Goal: Task Accomplishment & Management: Use online tool/utility

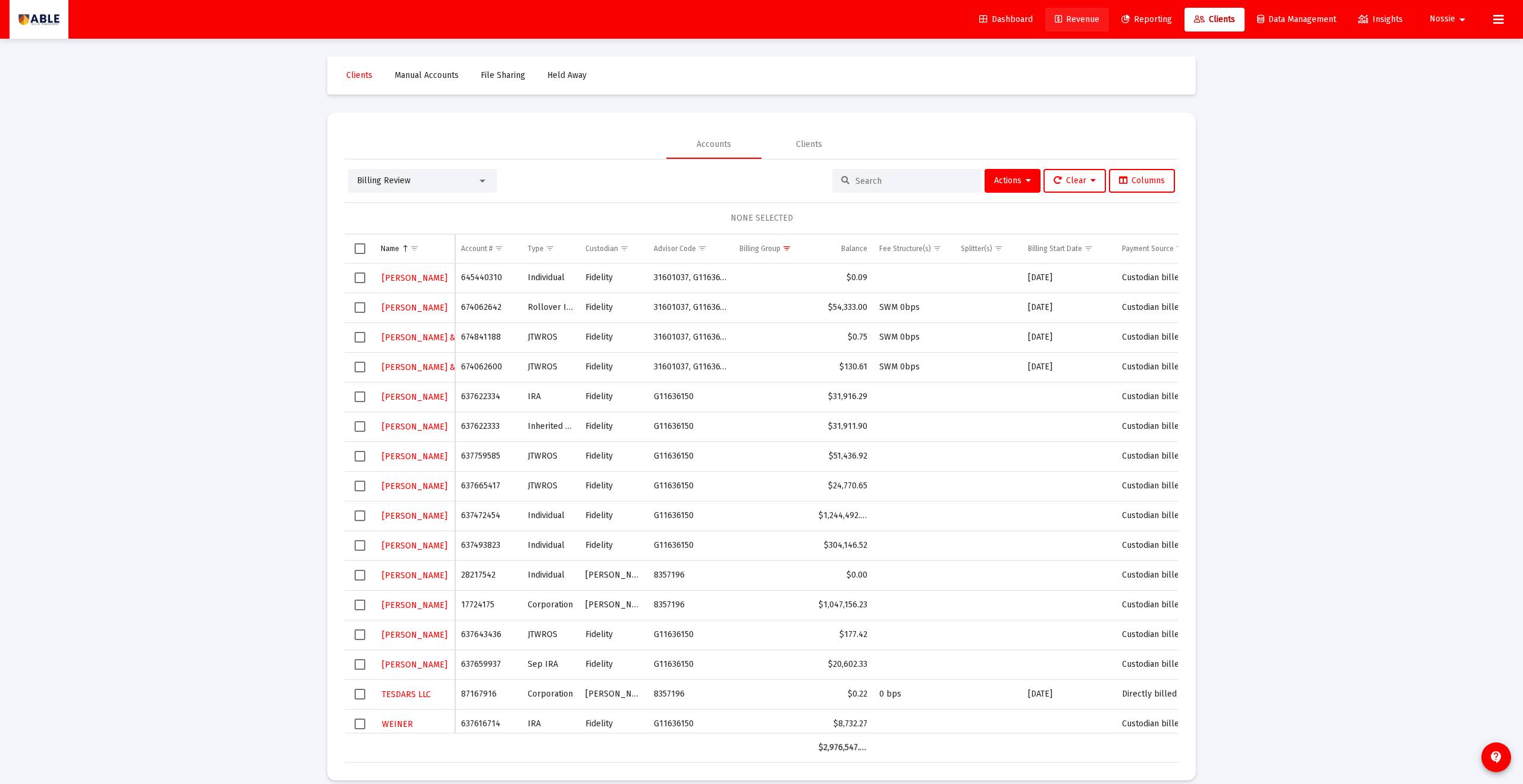
click at [1074, 18] on span "Revenue" at bounding box center [1077, 19] width 44 height 10
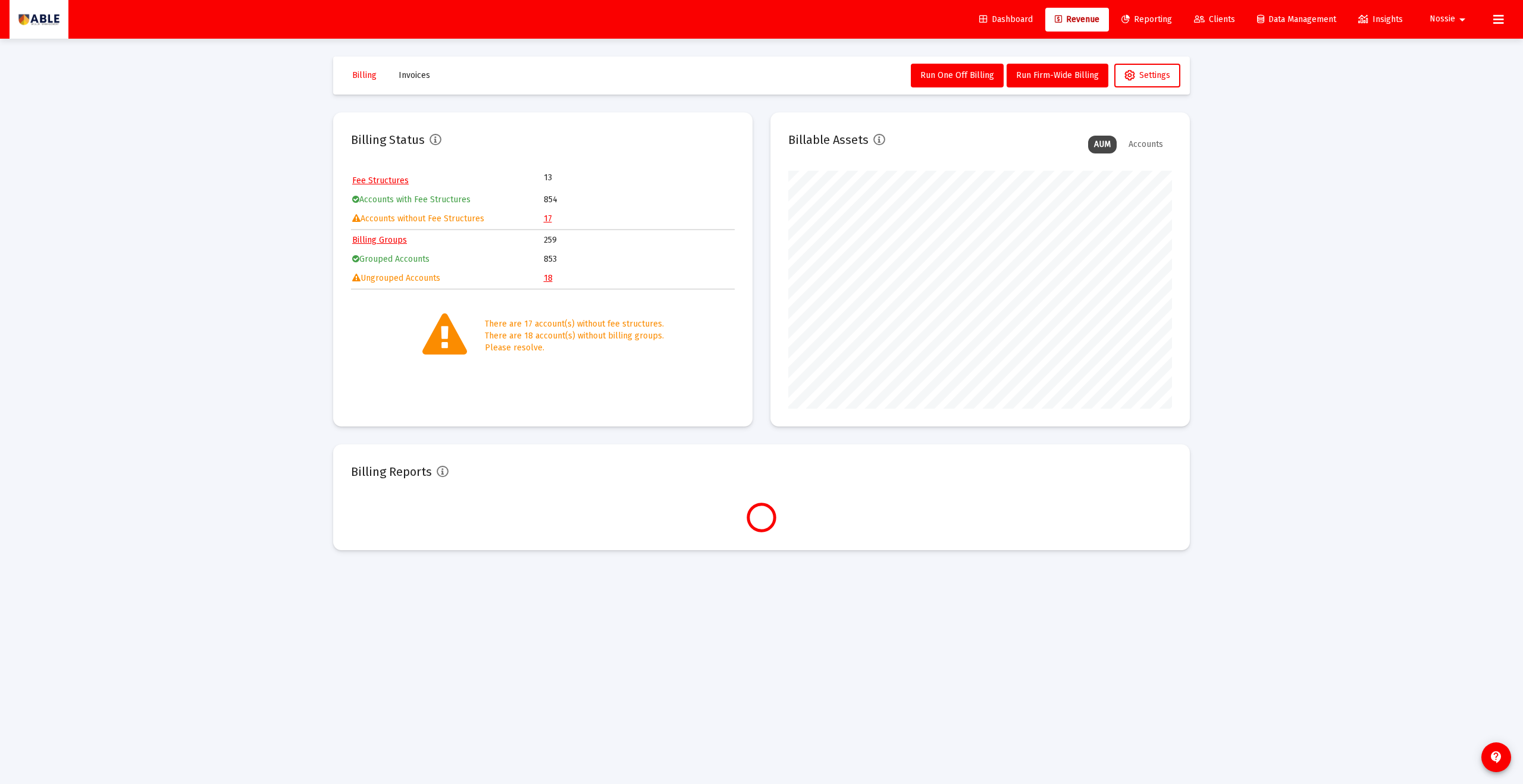
scroll to position [238, 384]
click at [547, 222] on link "17" at bounding box center [548, 219] width 8 height 10
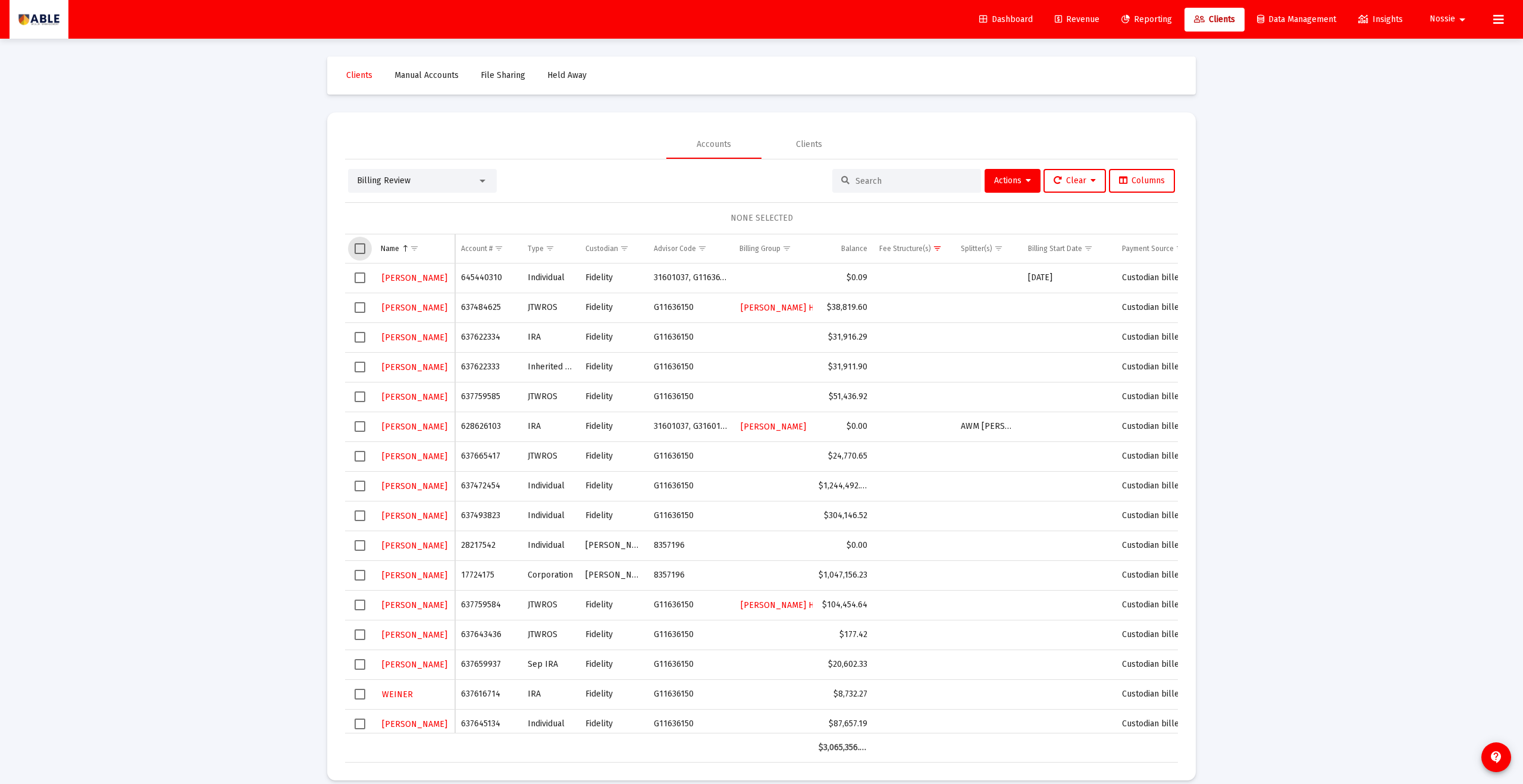
click at [363, 250] on span "Select all" at bounding box center [359, 248] width 10 height 10
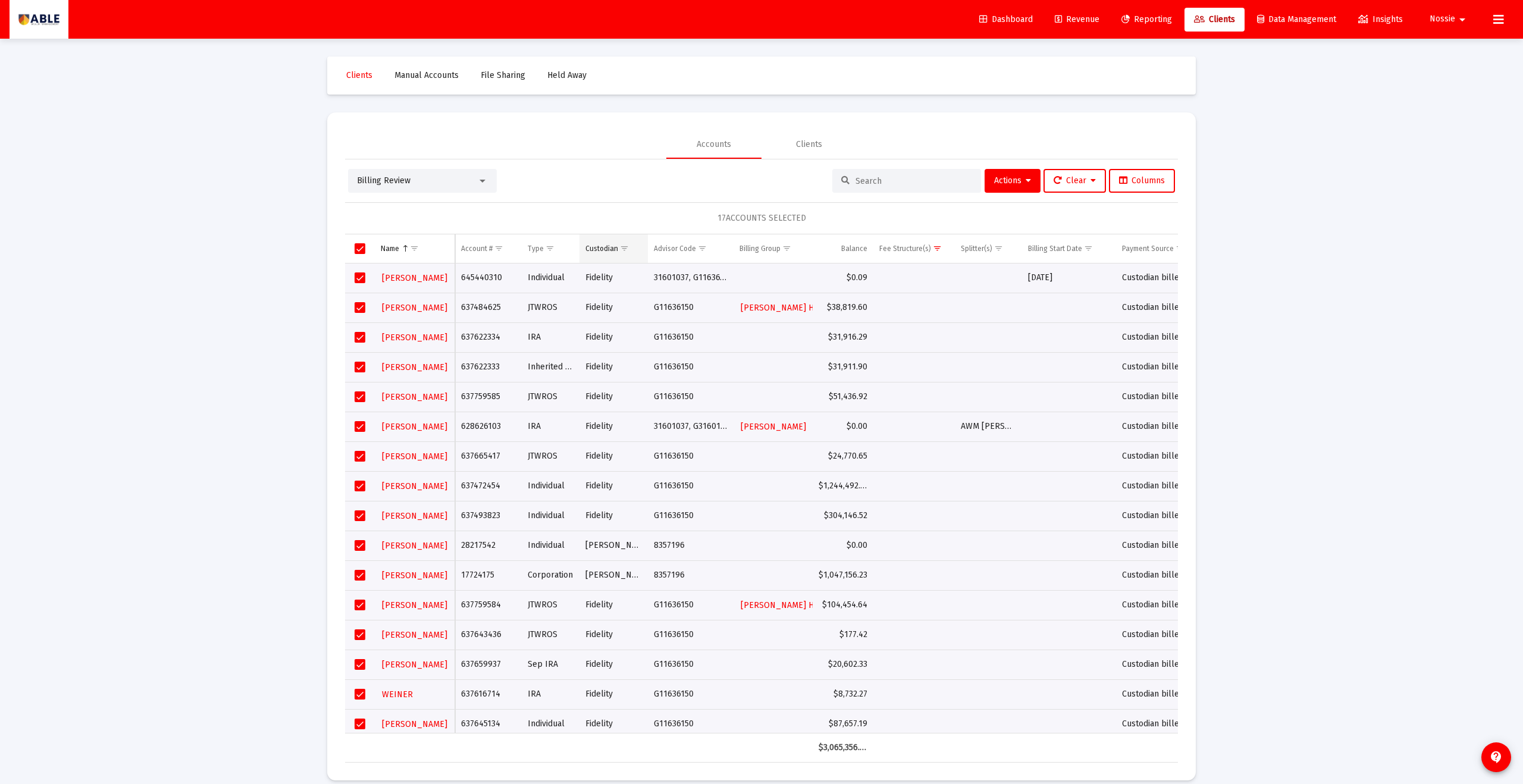
click at [626, 244] on span "Show filter options for column 'Custodian'" at bounding box center [624, 248] width 9 height 9
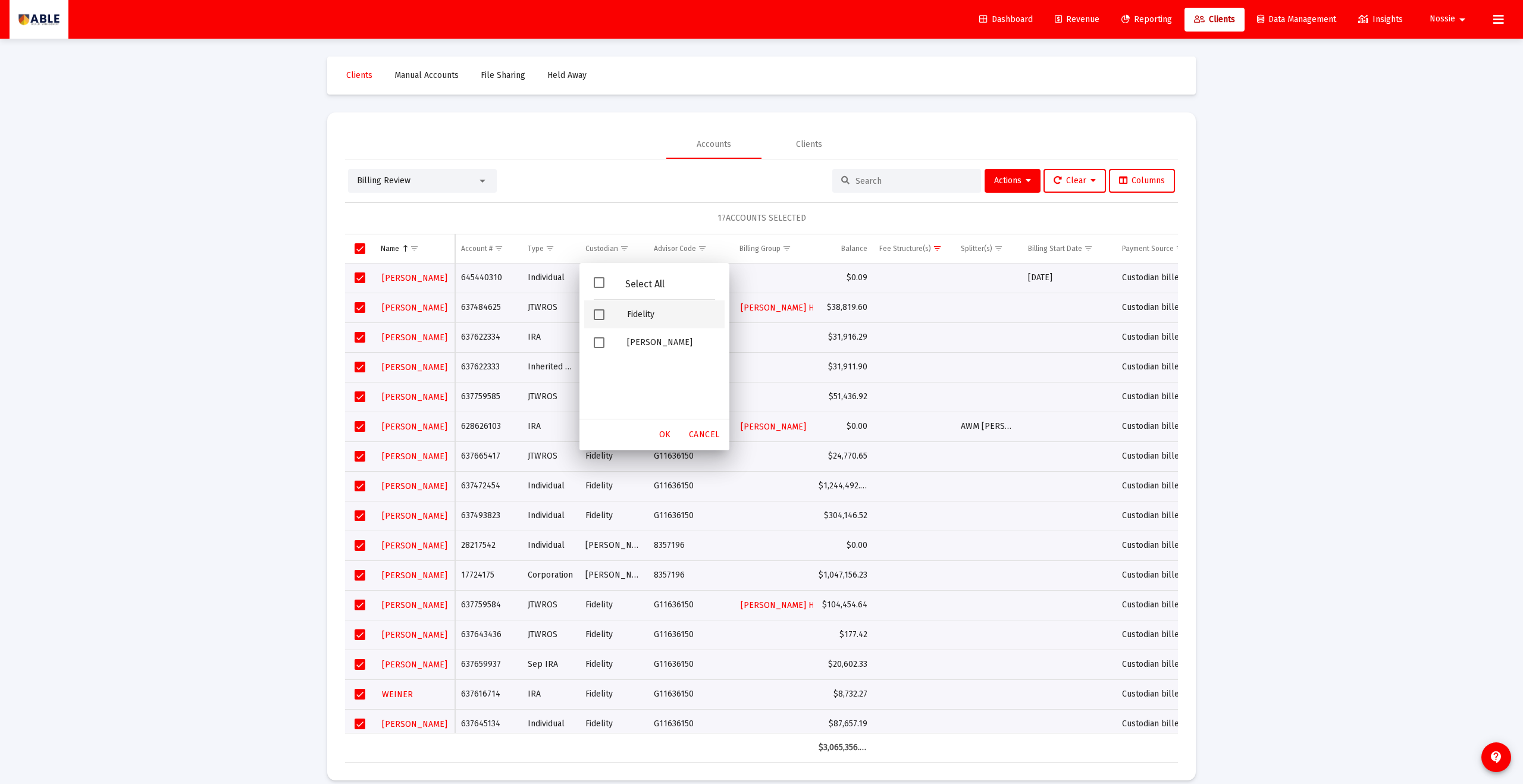
drag, startPoint x: 603, startPoint y: 318, endPoint x: 611, endPoint y: 325, distance: 10.6
click at [603, 318] on span "Filter options" at bounding box center [599, 314] width 10 height 10
click at [660, 439] on span "OK" at bounding box center [665, 435] width 12 height 10
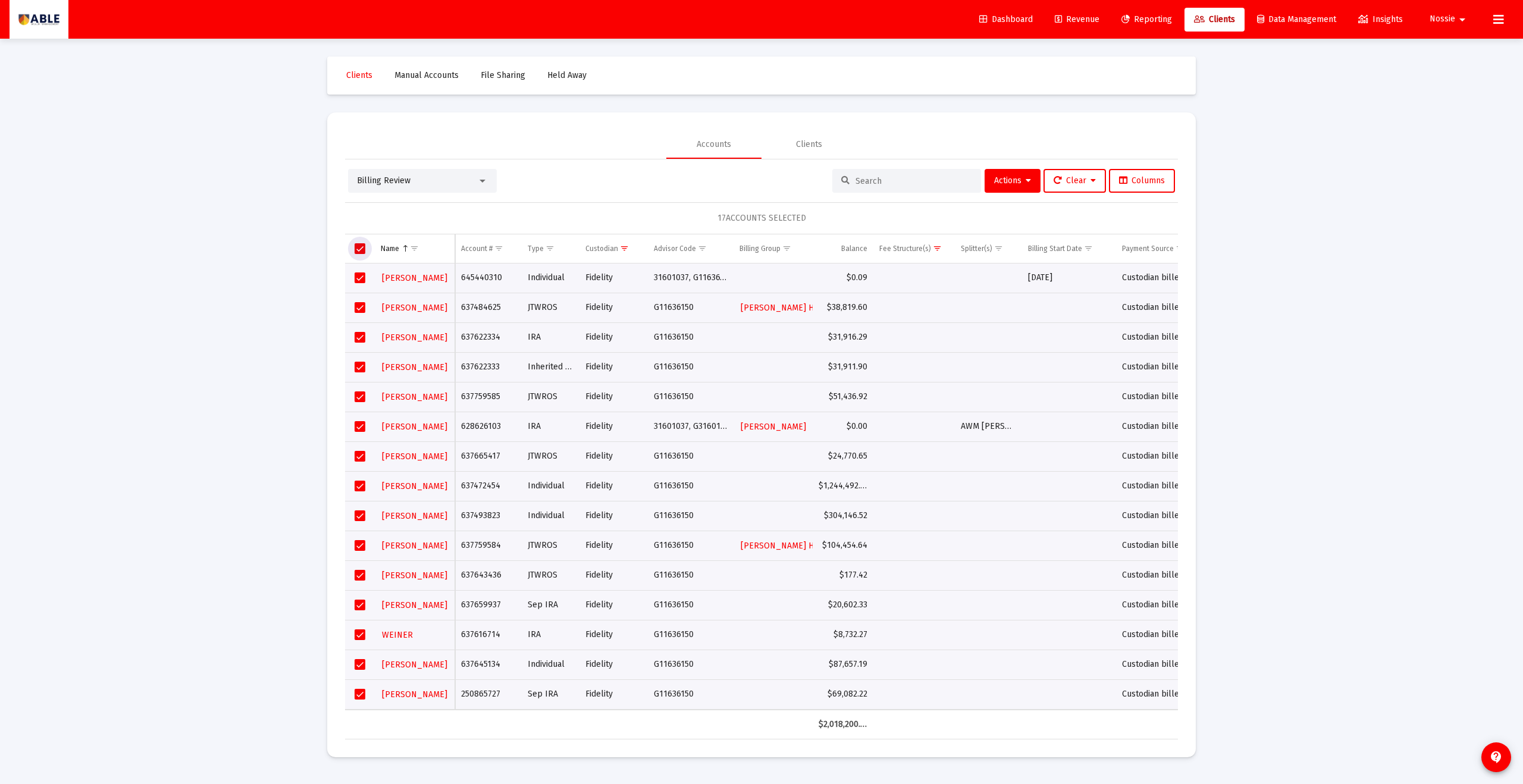
click at [356, 250] on span "Select all" at bounding box center [359, 248] width 10 height 10
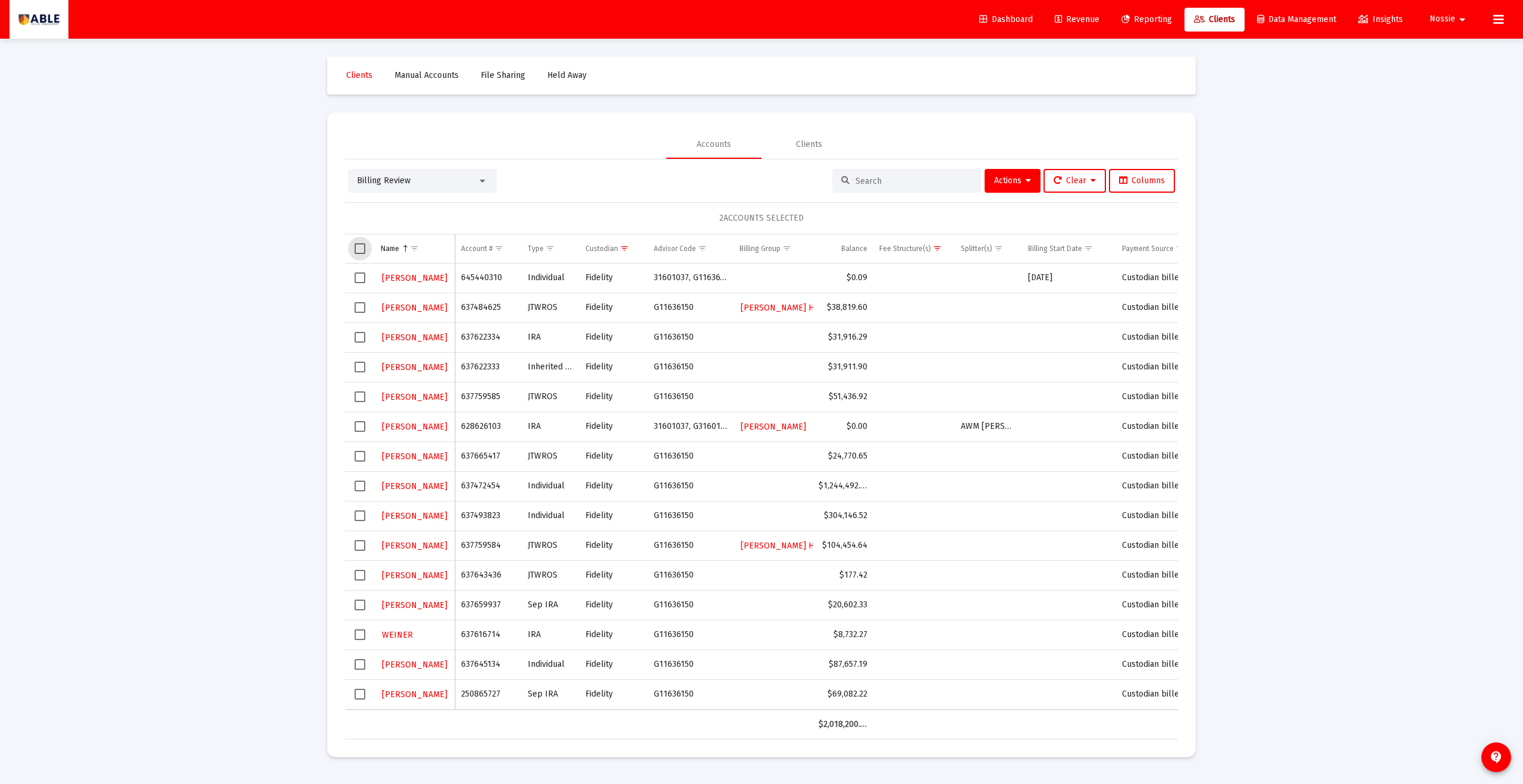
click at [359, 306] on span "Select row" at bounding box center [359, 308] width 10 height 10
click at [1009, 186] on button "Actions" at bounding box center [1012, 181] width 56 height 24
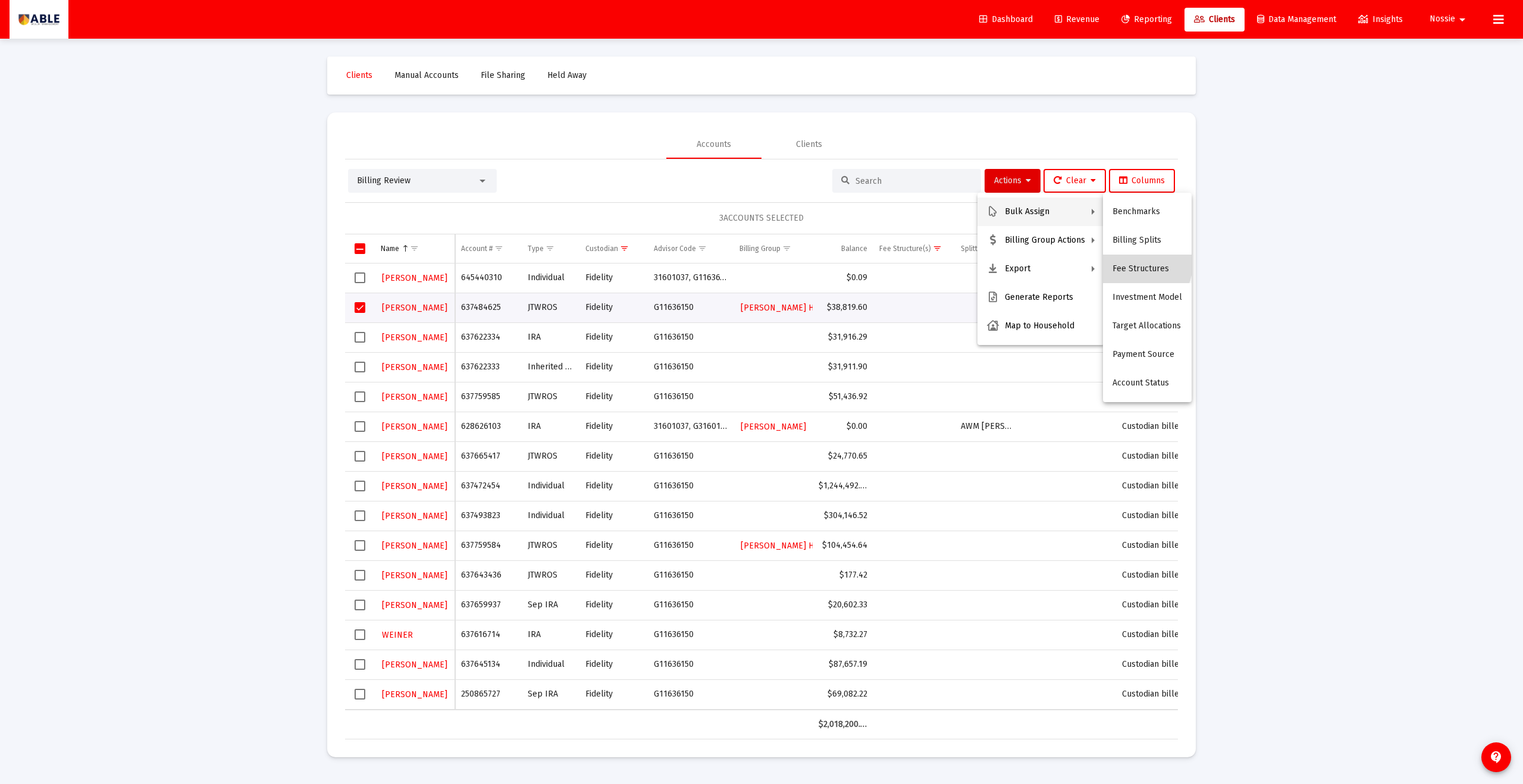
click at [1135, 264] on button "Fee Structures" at bounding box center [1147, 269] width 89 height 29
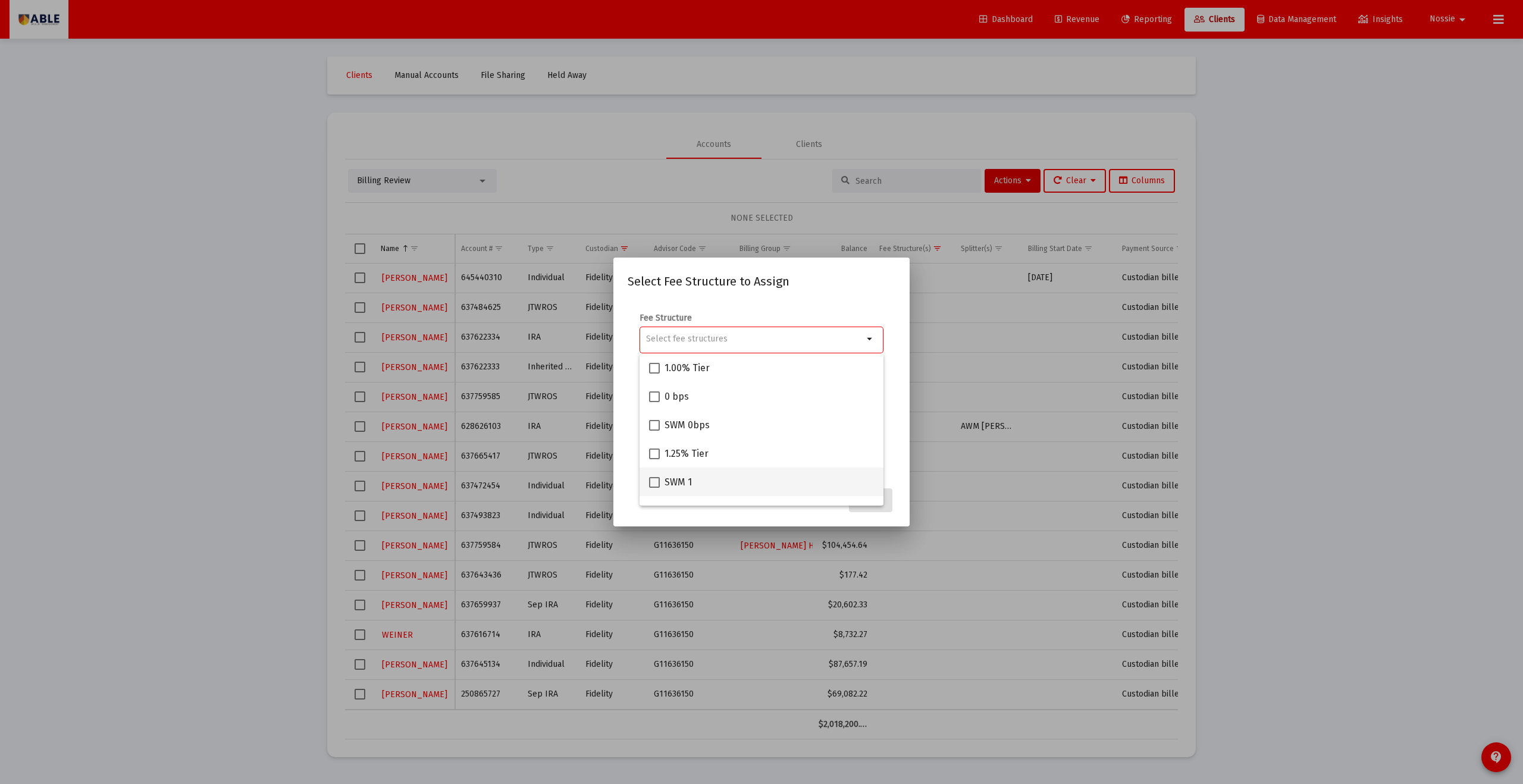
click at [659, 485] on span at bounding box center [654, 482] width 10 height 10
click at [654, 488] on input "SWM 1" at bounding box center [654, 488] width 1 height 1
checkbox input "true"
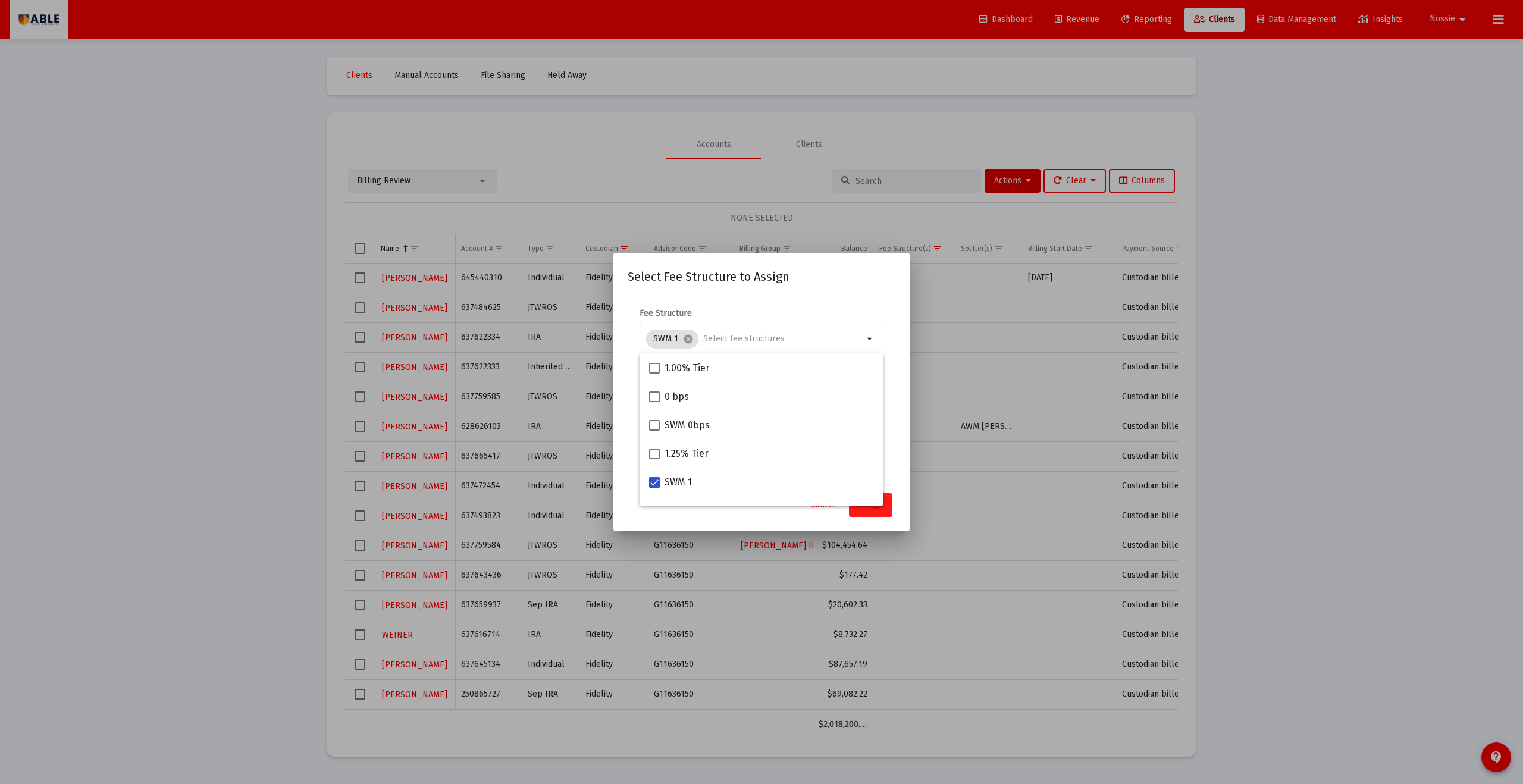
click at [873, 515] on button "Assign" at bounding box center [870, 505] width 44 height 24
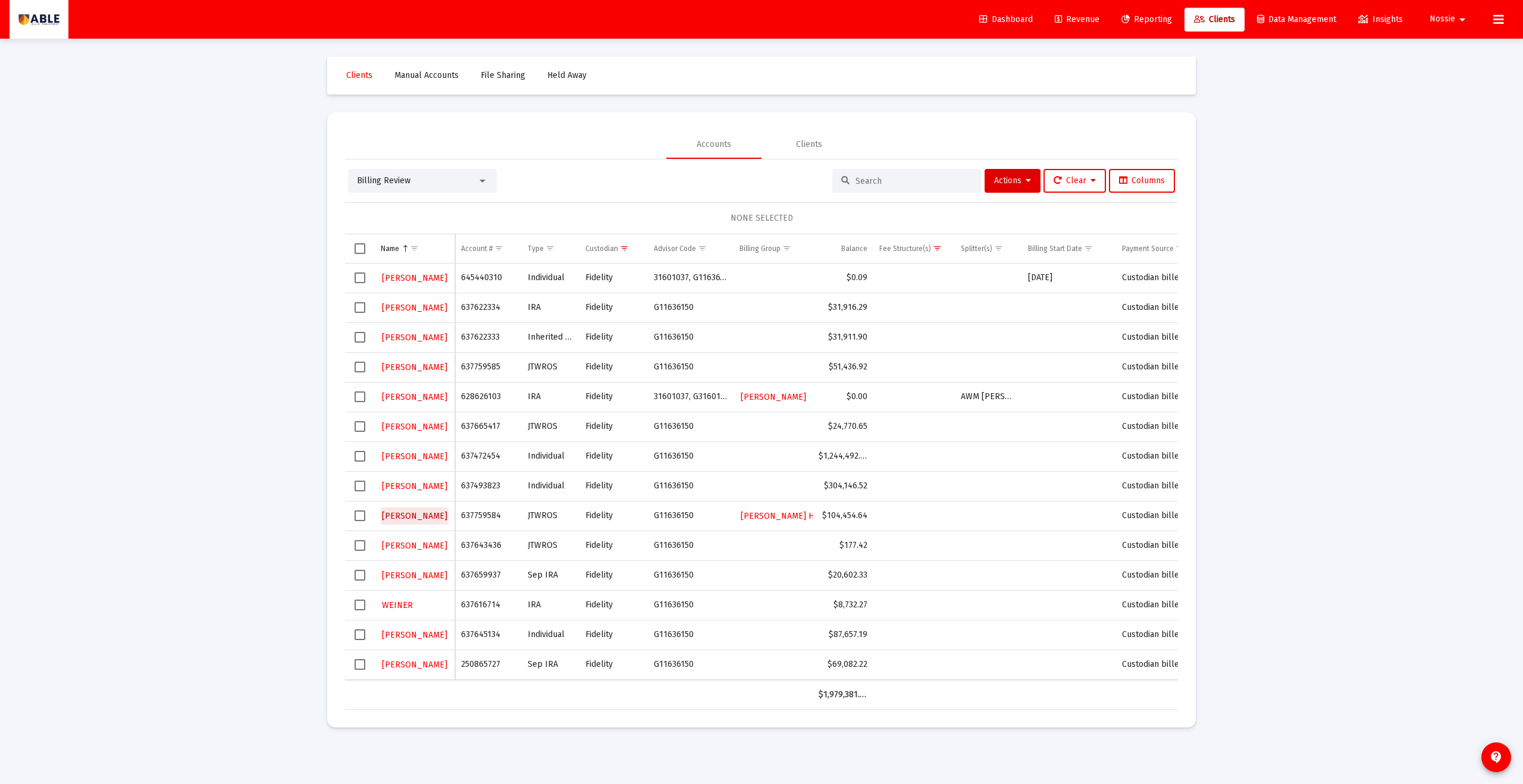
click at [422, 517] on span "[PERSON_NAME]" at bounding box center [414, 516] width 65 height 10
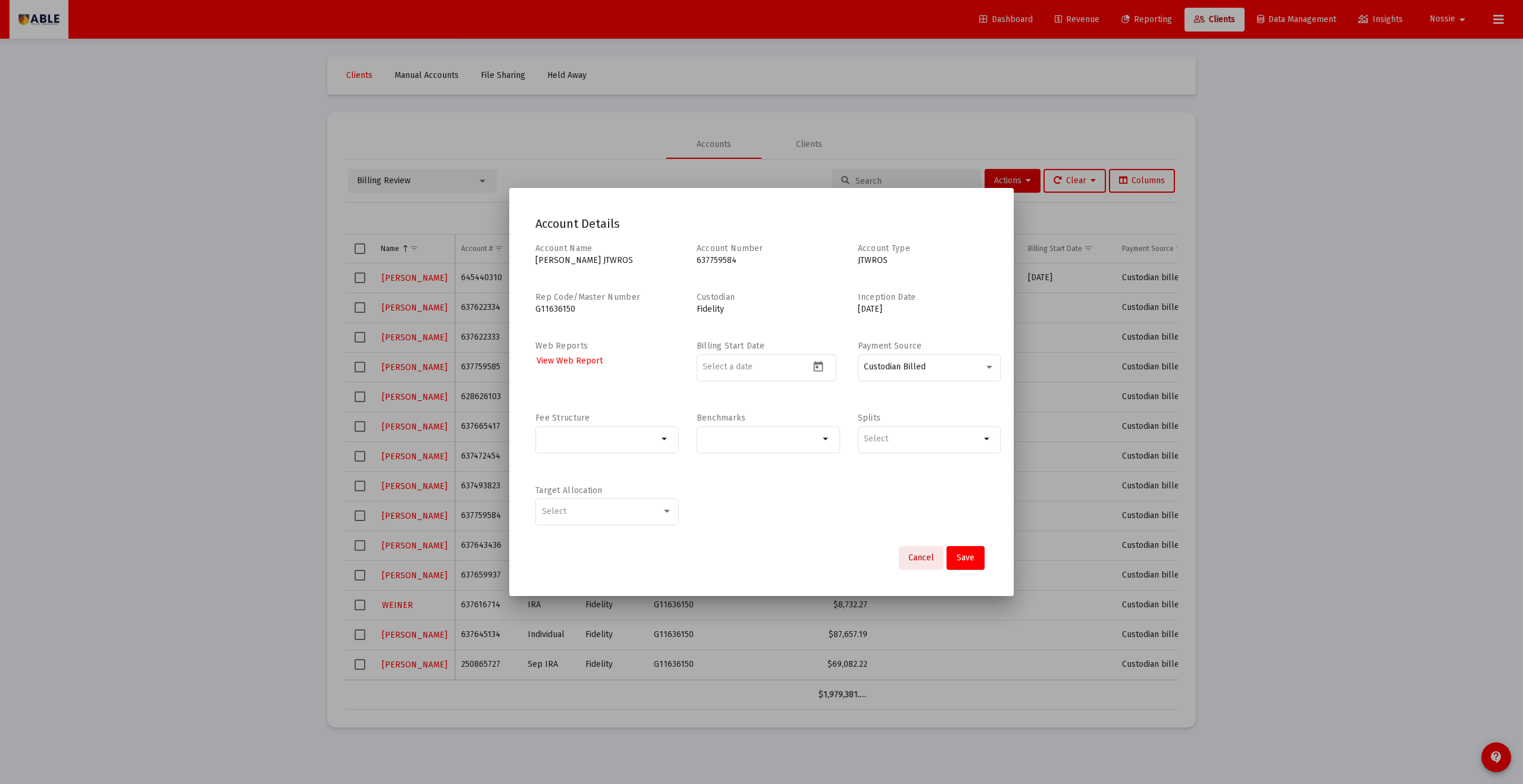
click at [927, 555] on span "Cancel" at bounding box center [921, 558] width 26 height 10
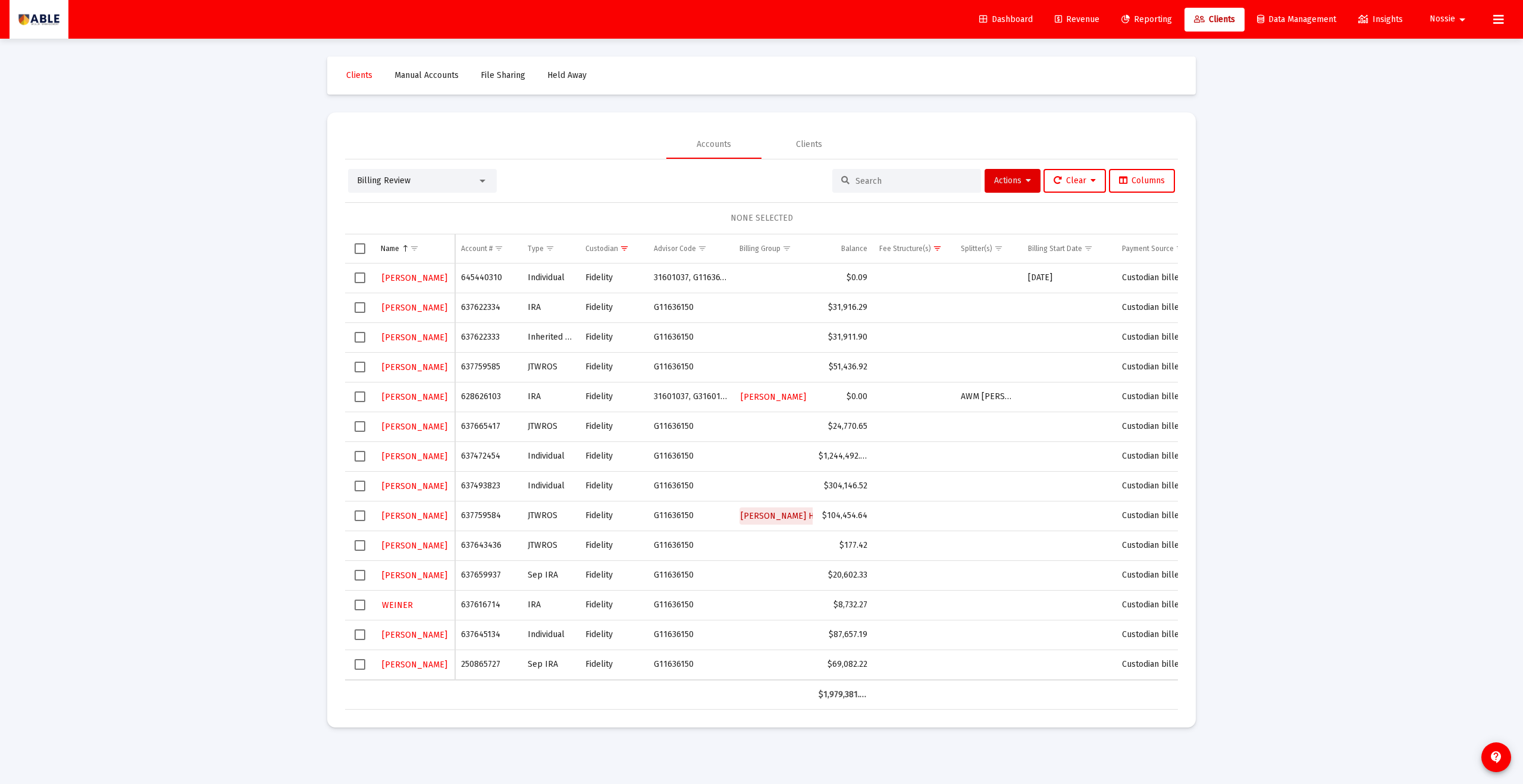
click at [782, 517] on span "[PERSON_NAME] H and I Family" at bounding box center [800, 516] width 121 height 10
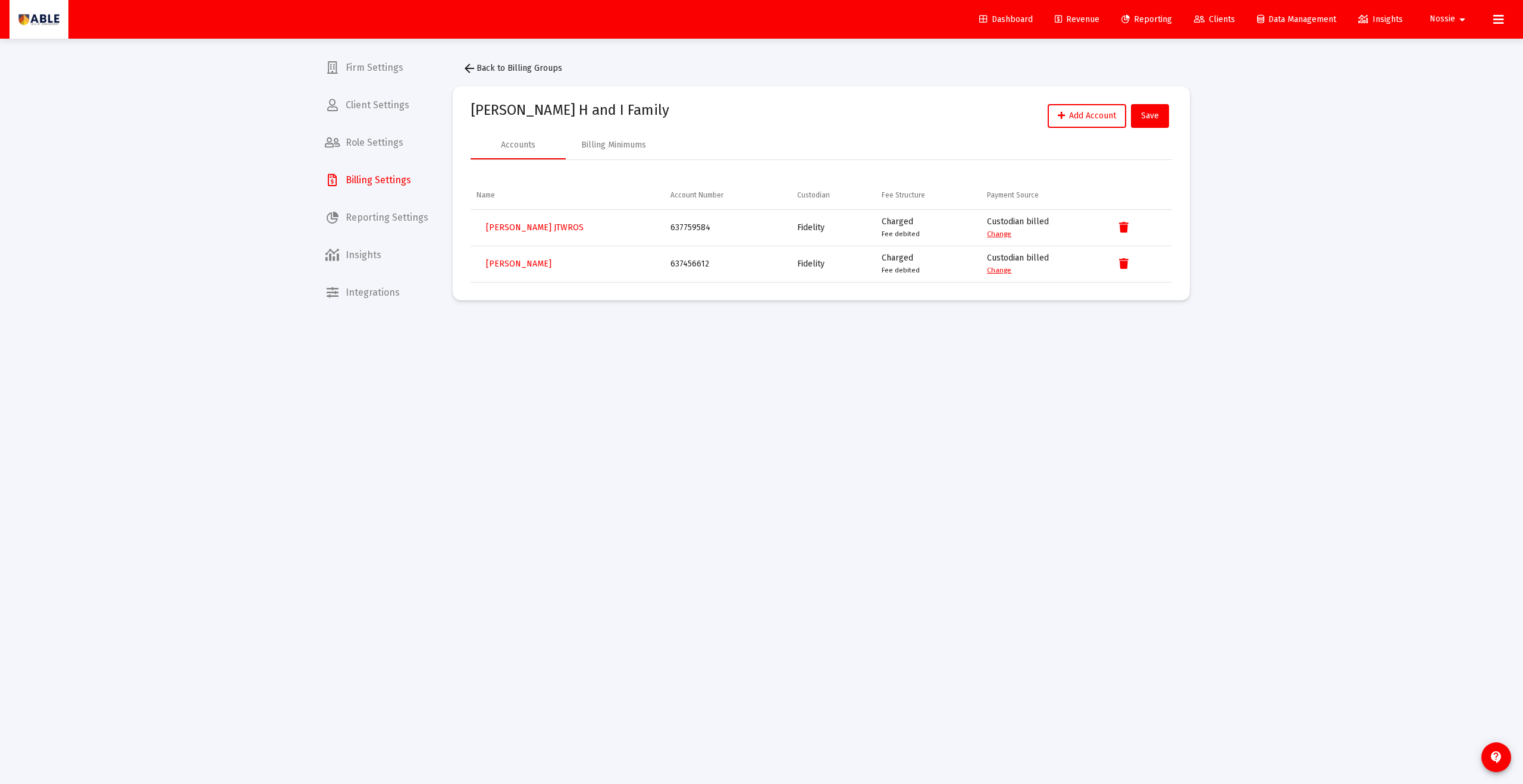
click at [472, 68] on mat-icon "arrow_back" at bounding box center [469, 68] width 14 height 14
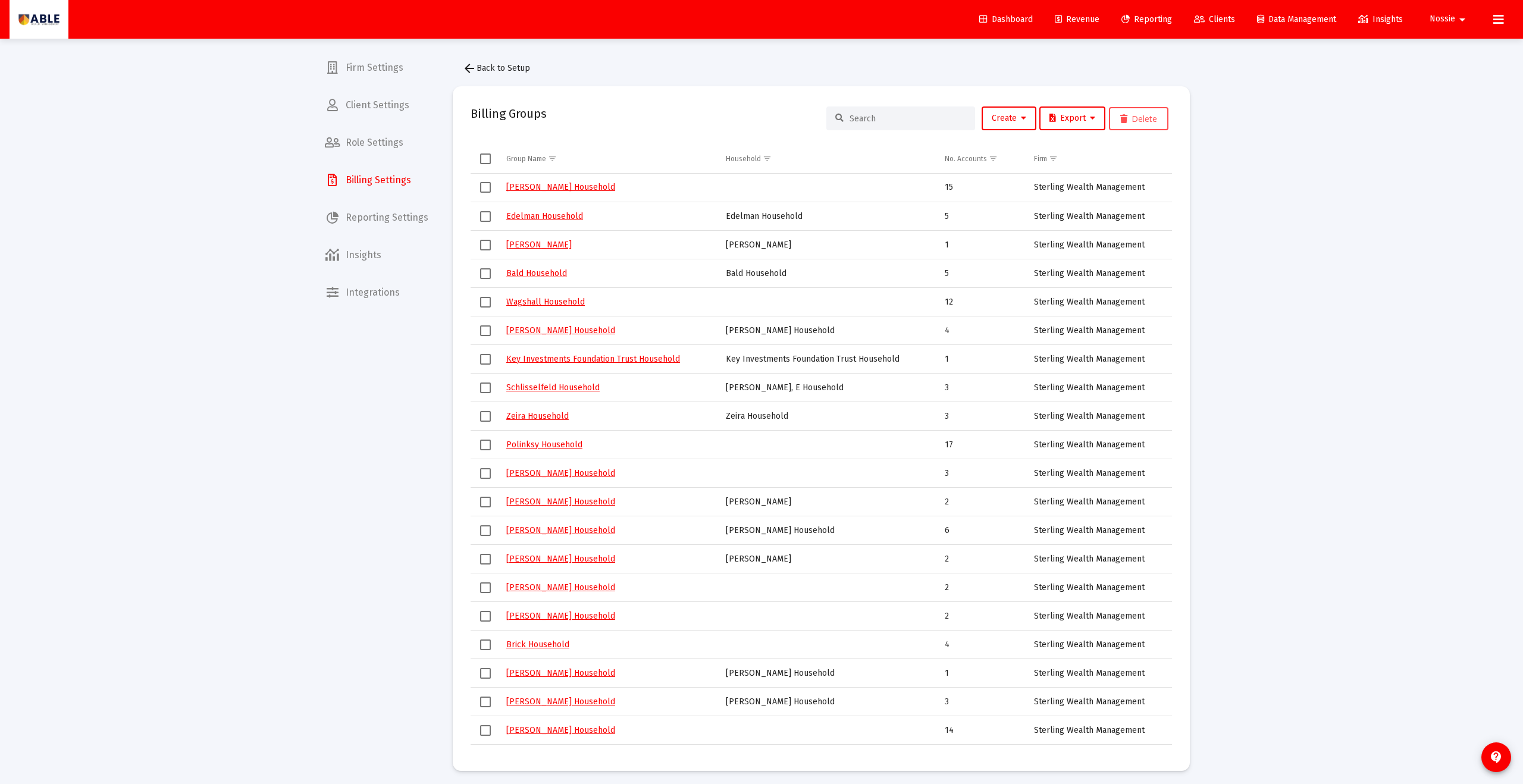
click at [1220, 17] on span "Clients" at bounding box center [1214, 19] width 41 height 10
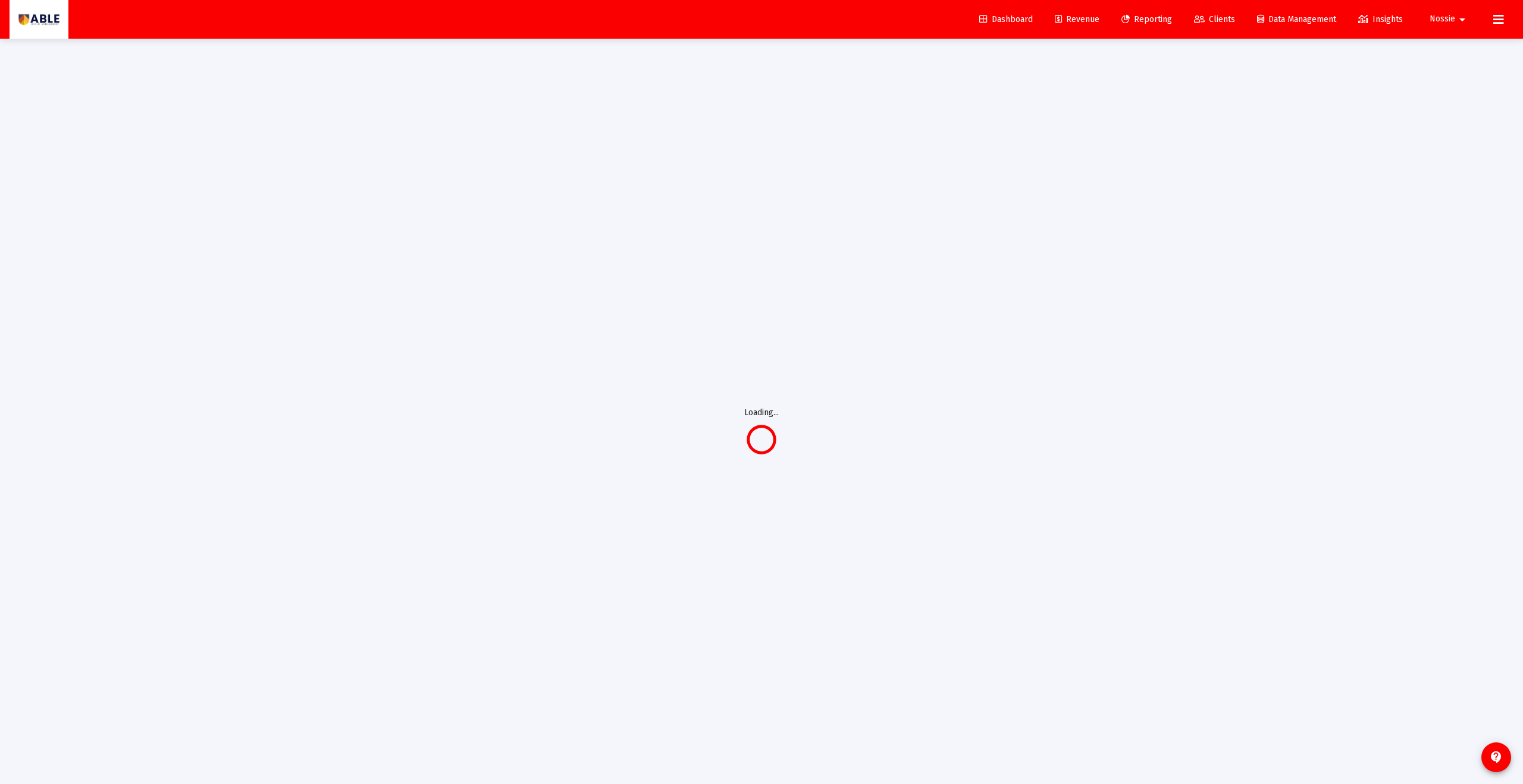
scroll to position [1, 0]
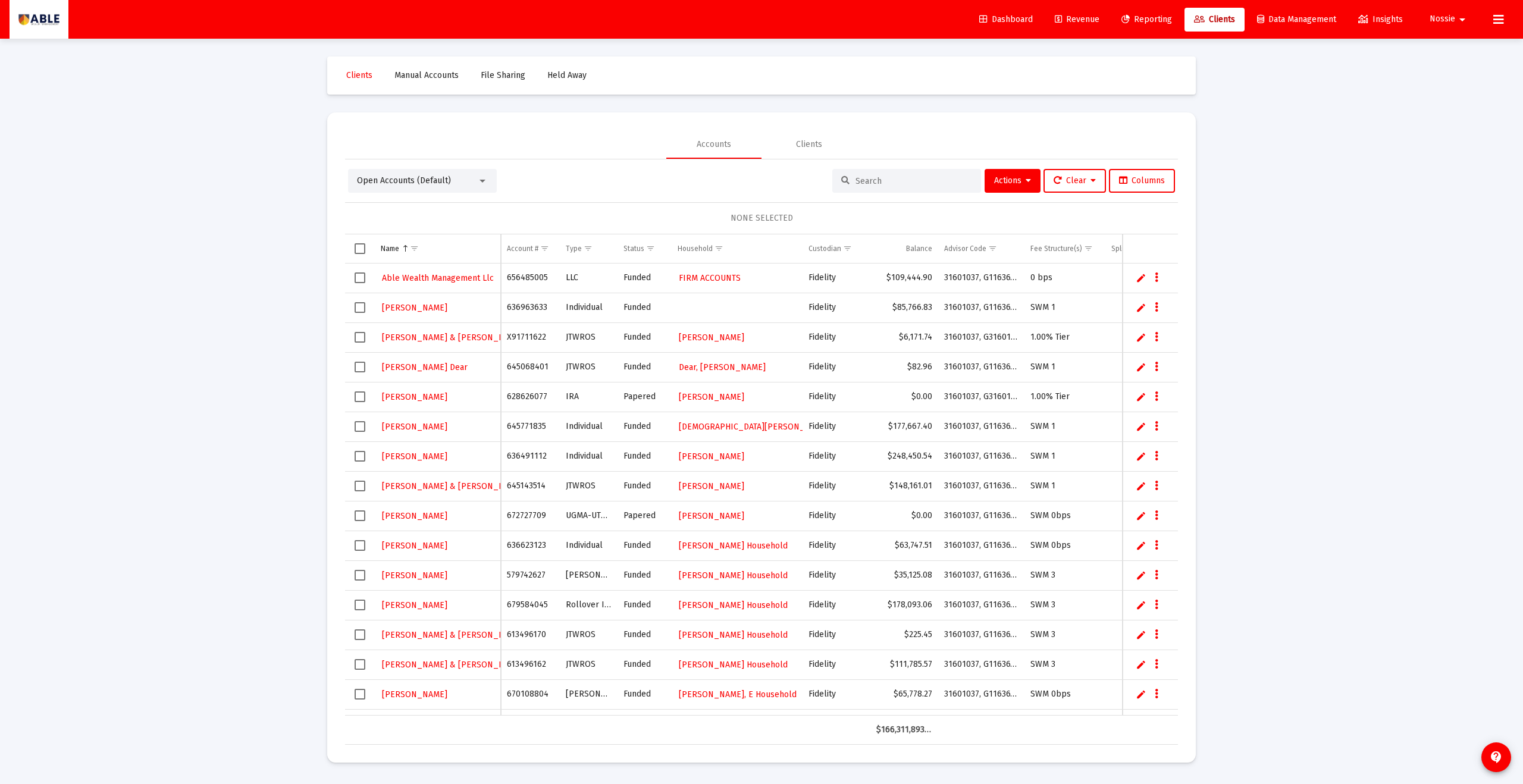
click at [363, 246] on span "Select all" at bounding box center [359, 248] width 10 height 10
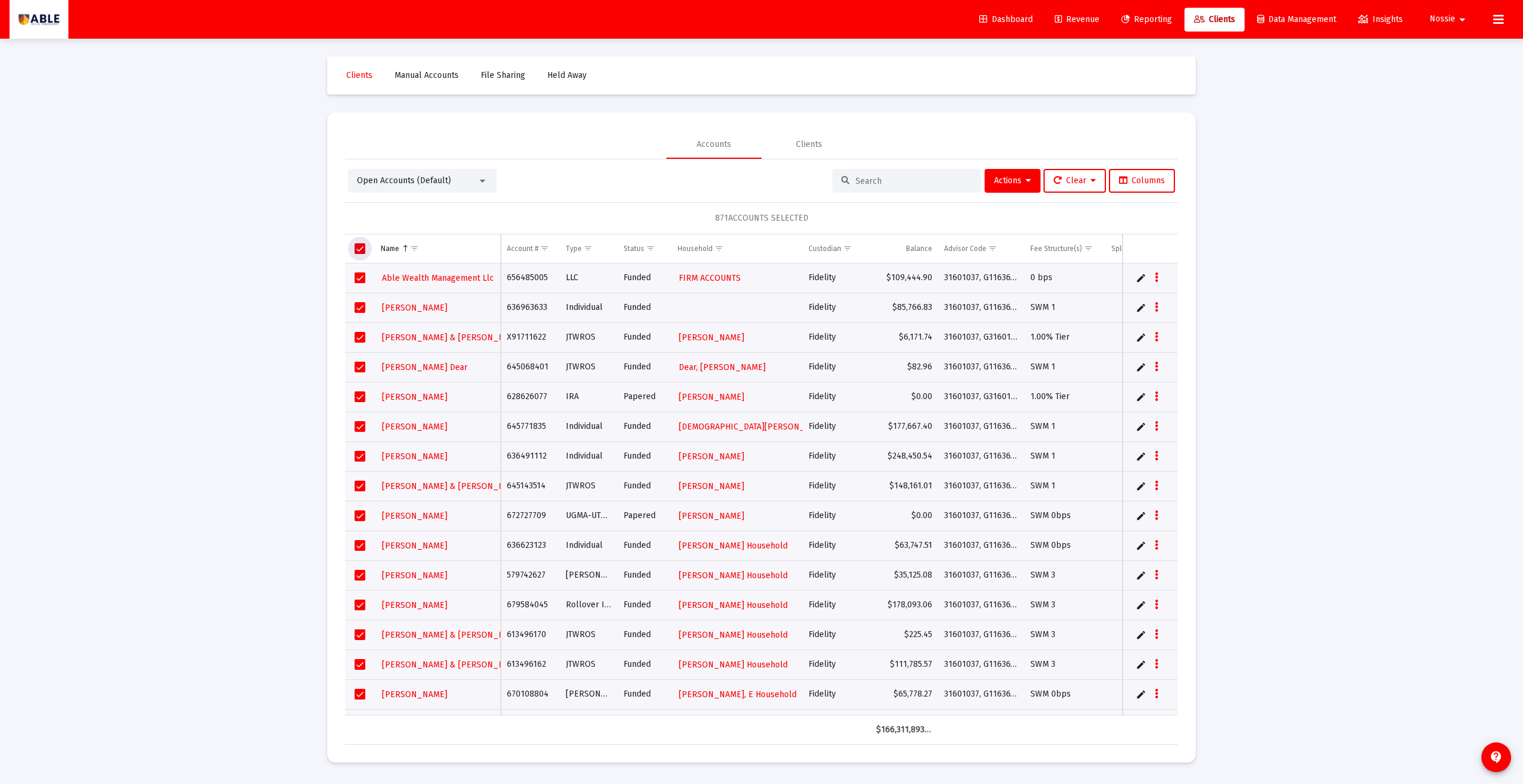
scroll to position [0, 140]
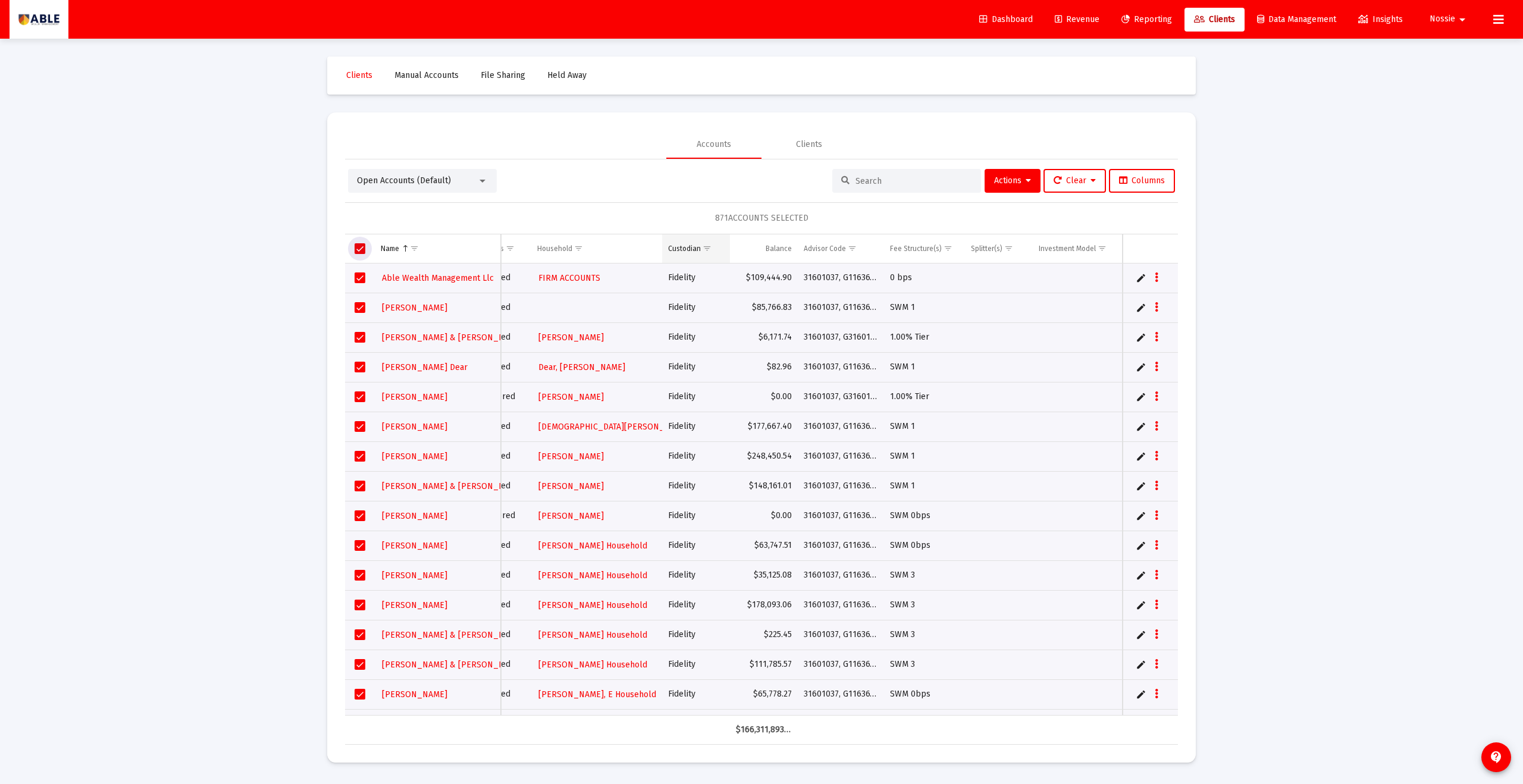
click at [703, 250] on span "Show filter options for column 'Custodian'" at bounding box center [707, 248] width 9 height 9
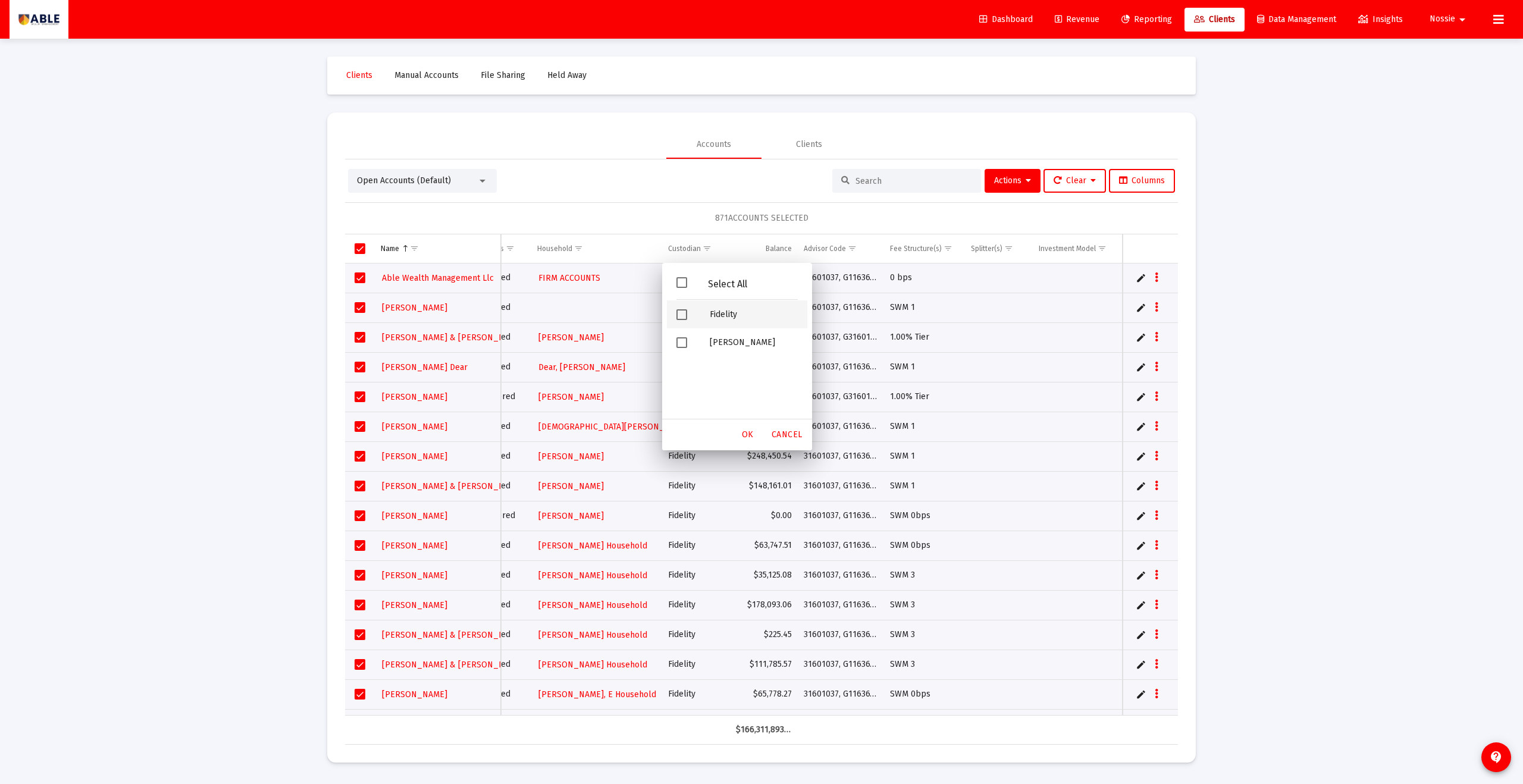
click at [711, 322] on div "Fidelity" at bounding box center [754, 314] width 107 height 28
drag, startPoint x: 755, startPoint y: 439, endPoint x: 767, endPoint y: 431, distance: 14.4
click at [755, 439] on div "OK" at bounding box center [747, 434] width 38 height 21
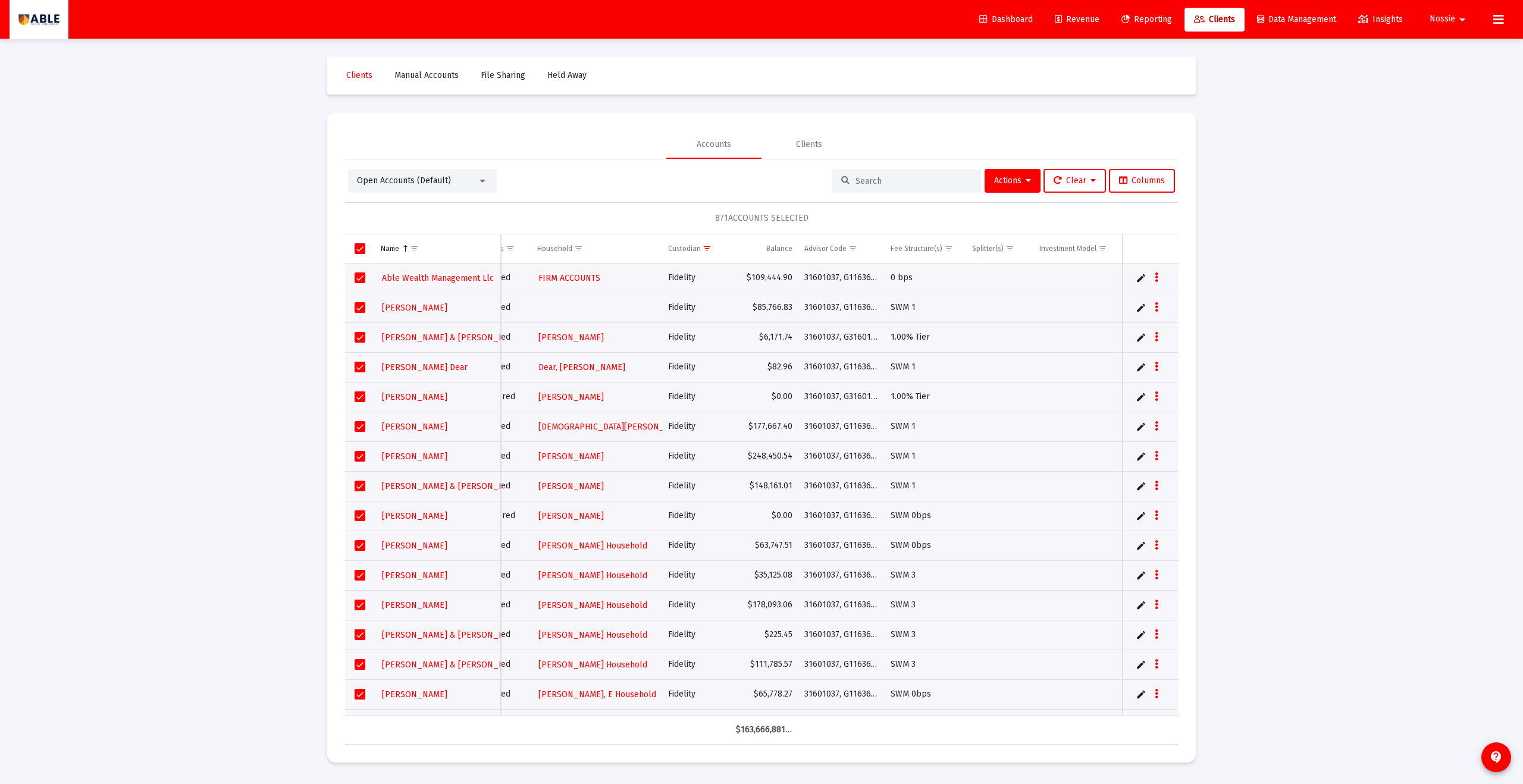
scroll to position [0, 141]
click at [1151, 173] on button "Columns" at bounding box center [1141, 181] width 66 height 24
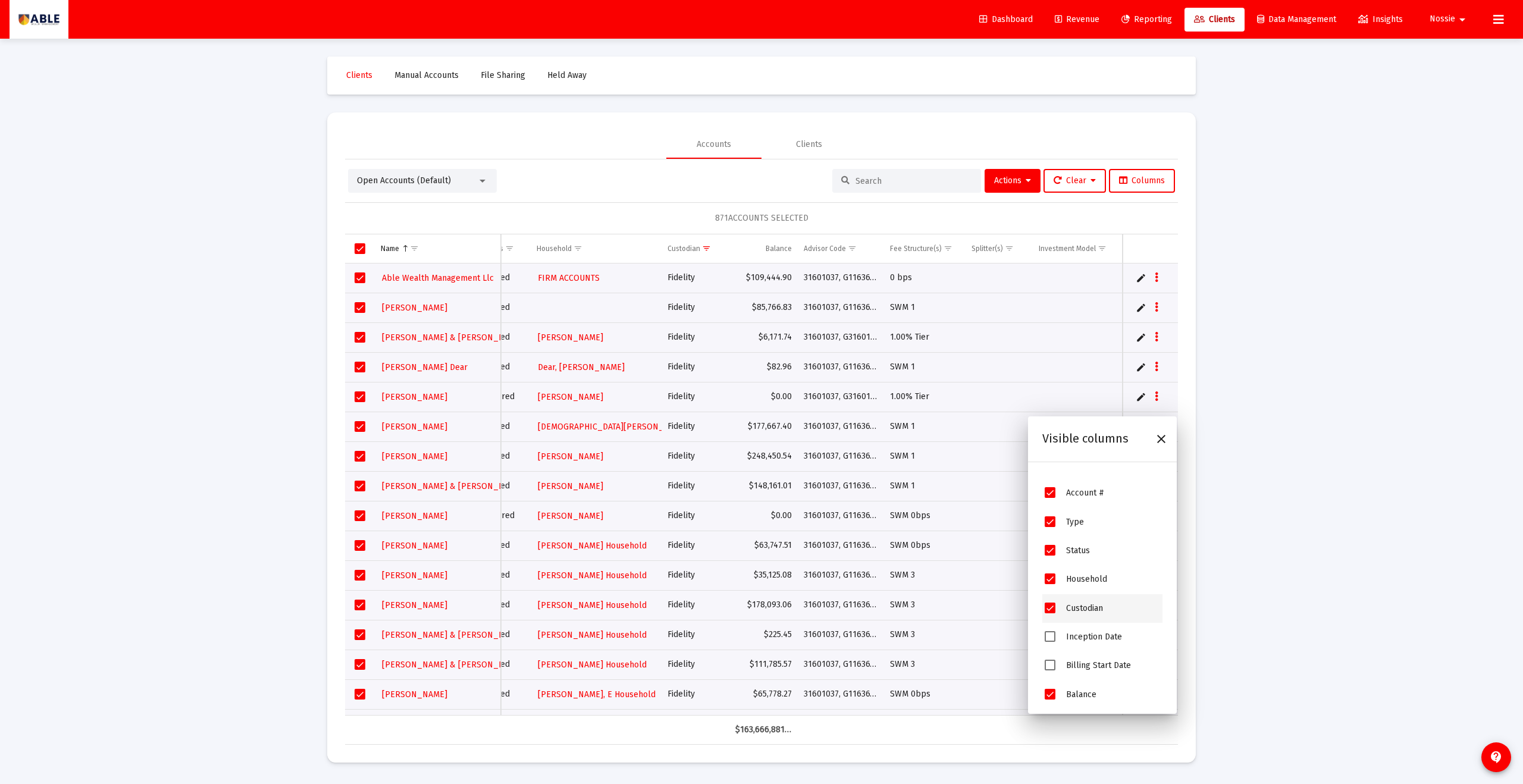
scroll to position [62, 0]
drag, startPoint x: 1076, startPoint y: 619, endPoint x: 1078, endPoint y: 645, distance: 26.1
click at [1077, 619] on span "Inception Date" at bounding box center [1093, 622] width 56 height 10
click at [1079, 654] on span "Billing Start Date" at bounding box center [1098, 651] width 64 height 10
click at [1053, 625] on span "Inception Date" at bounding box center [1050, 622] width 10 height 10
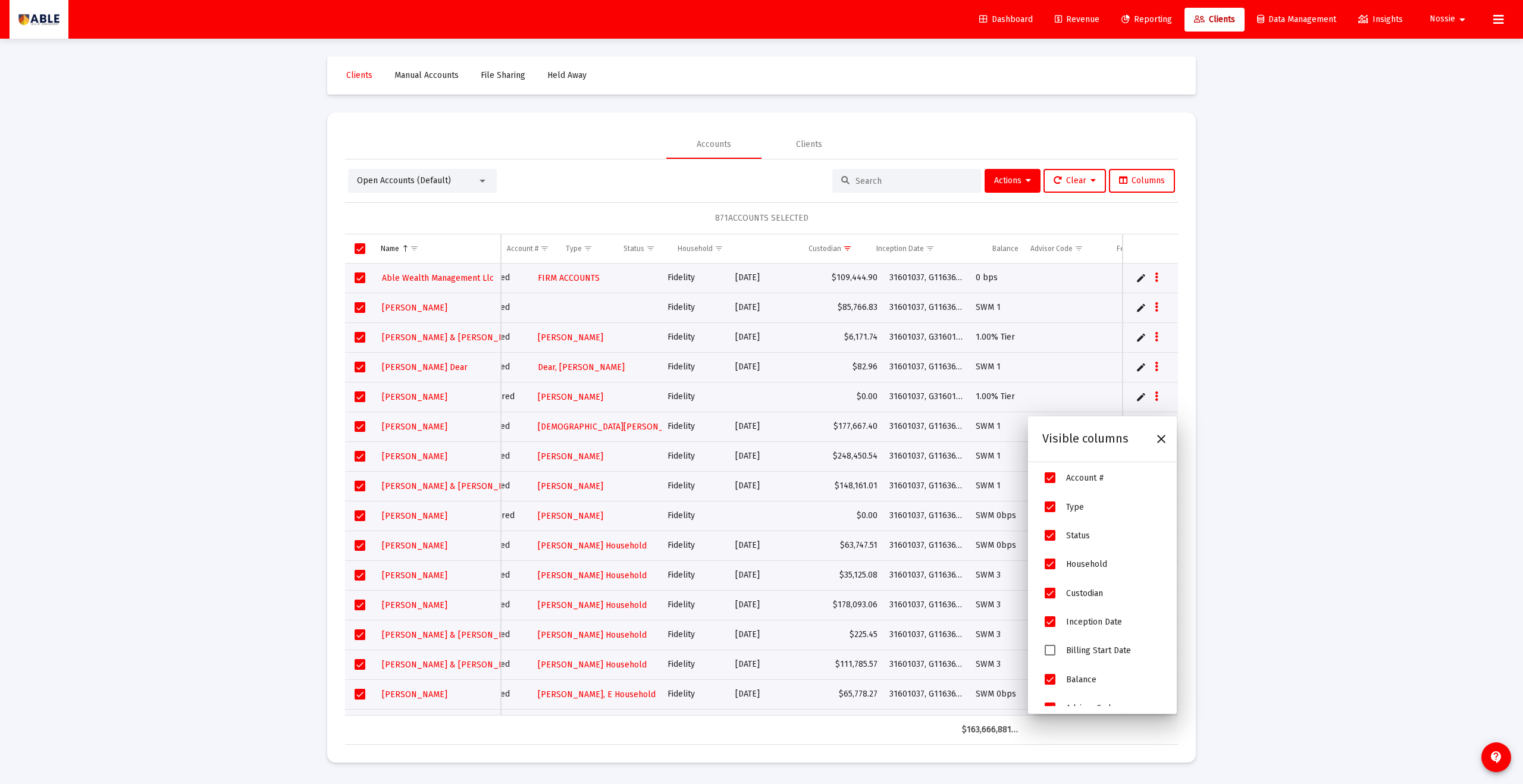
scroll to position [0, 141]
click at [1051, 650] on span "Billing Start Date" at bounding box center [1050, 650] width 10 height 10
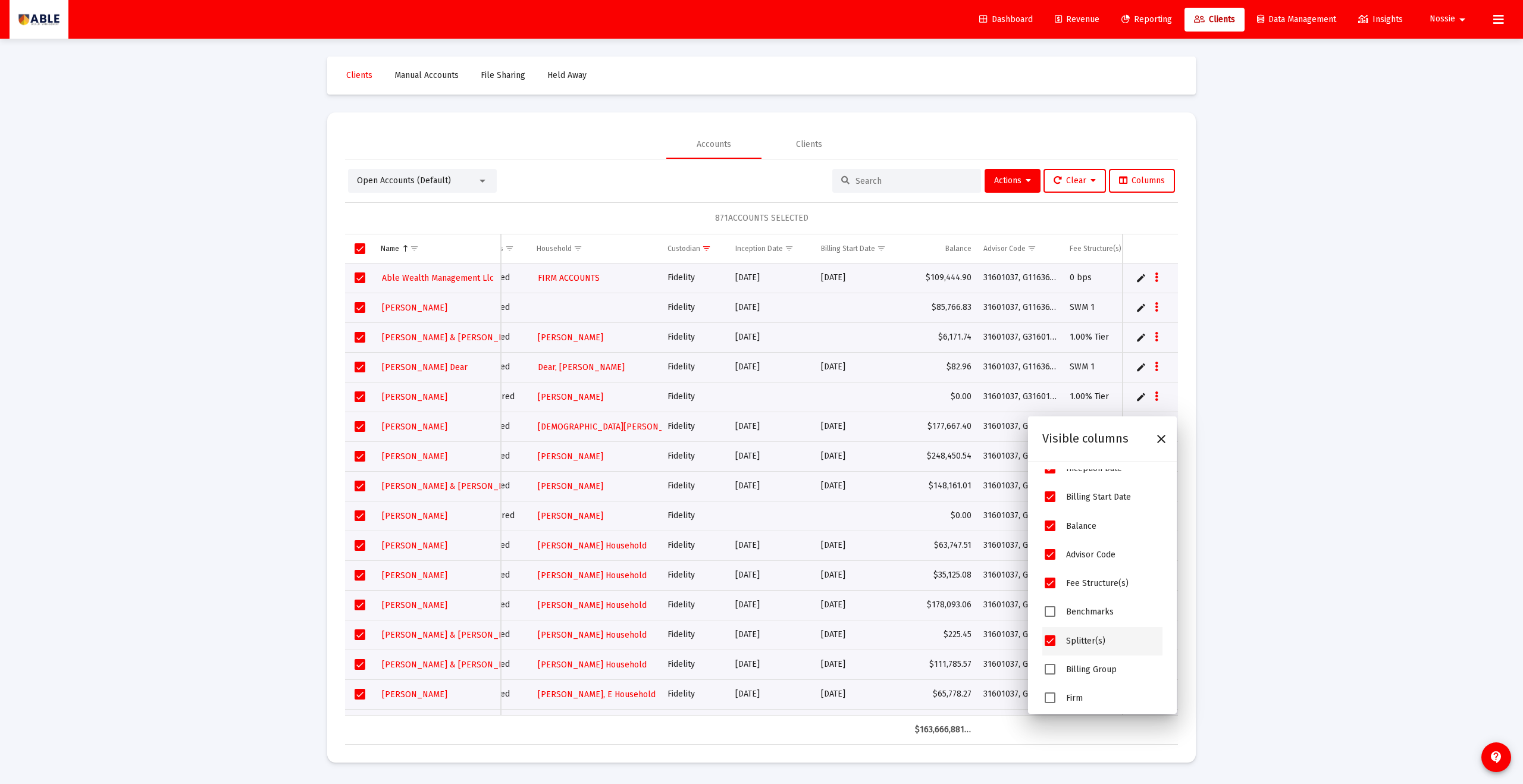
scroll to position [222, 0]
click at [1049, 662] on span "Billing Group" at bounding box center [1050, 662] width 10 height 10
drag, startPoint x: 1049, startPoint y: 695, endPoint x: 1052, endPoint y: 689, distance: 6.7
click at [1049, 694] on span "Firm" at bounding box center [1050, 694] width 10 height 10
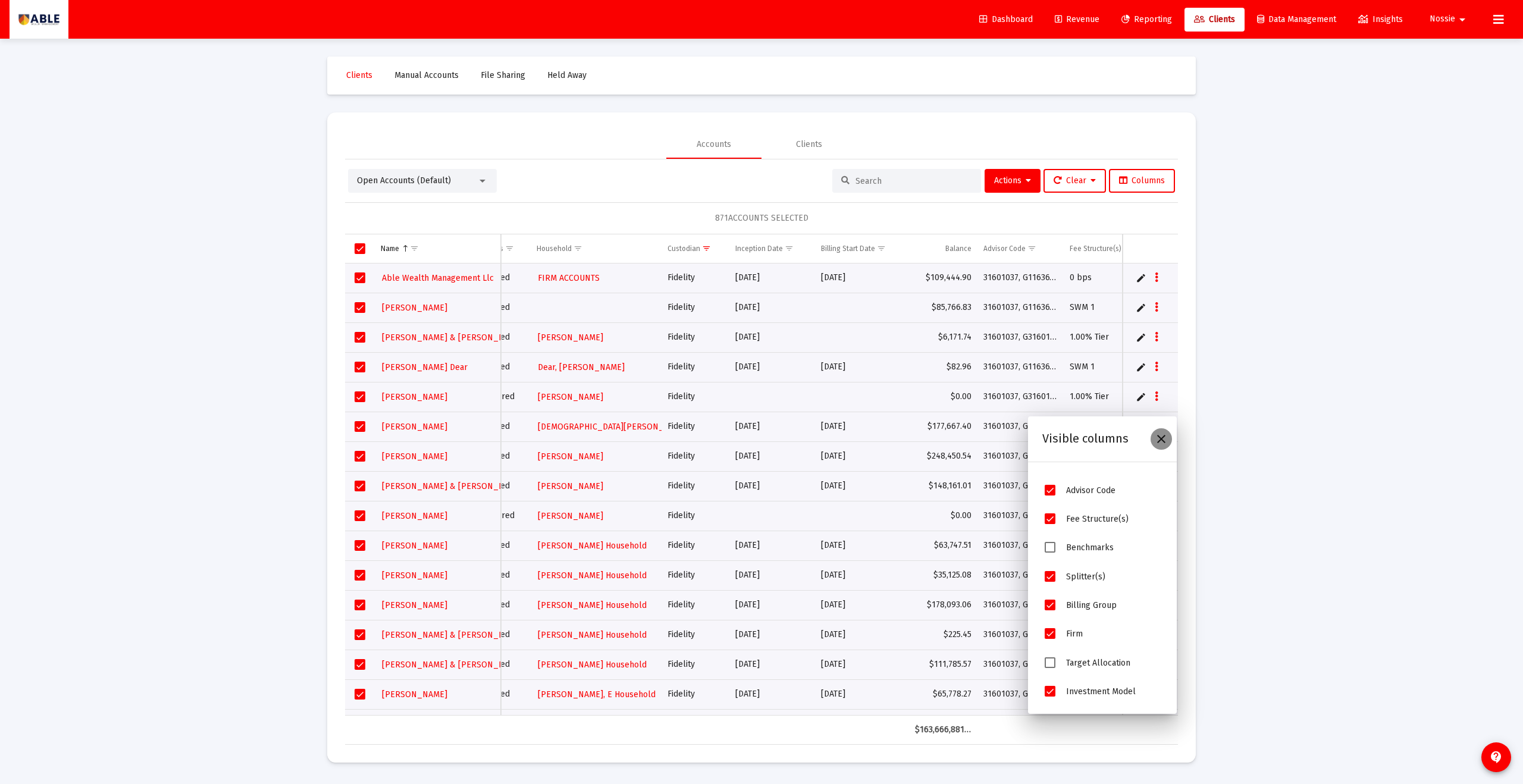
click at [1155, 436] on icon "Close" at bounding box center [1161, 439] width 14 height 14
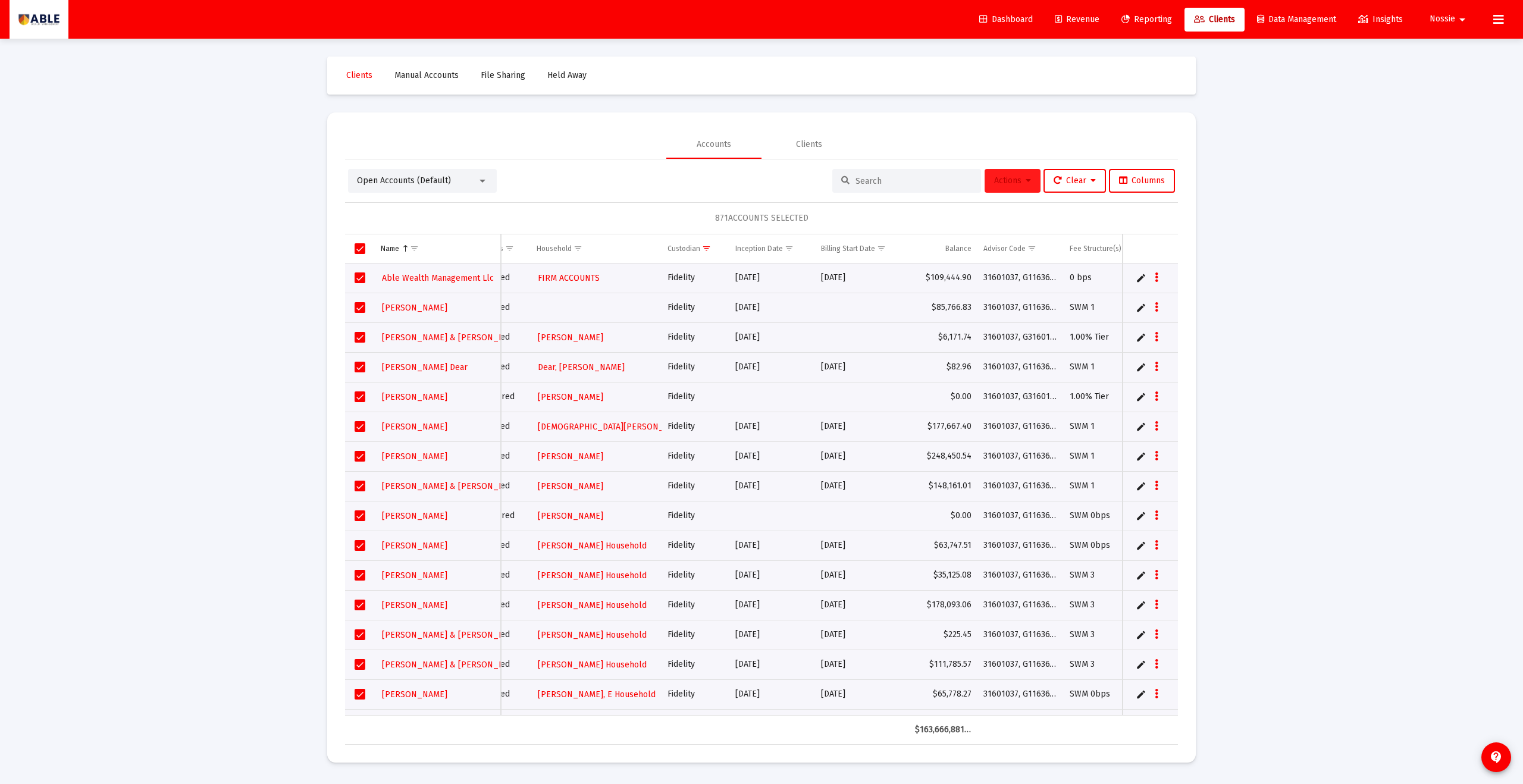
click at [994, 185] on span "Actions" at bounding box center [1012, 181] width 37 height 10
click at [1146, 276] on button "Export All Rows" at bounding box center [1143, 269] width 81 height 29
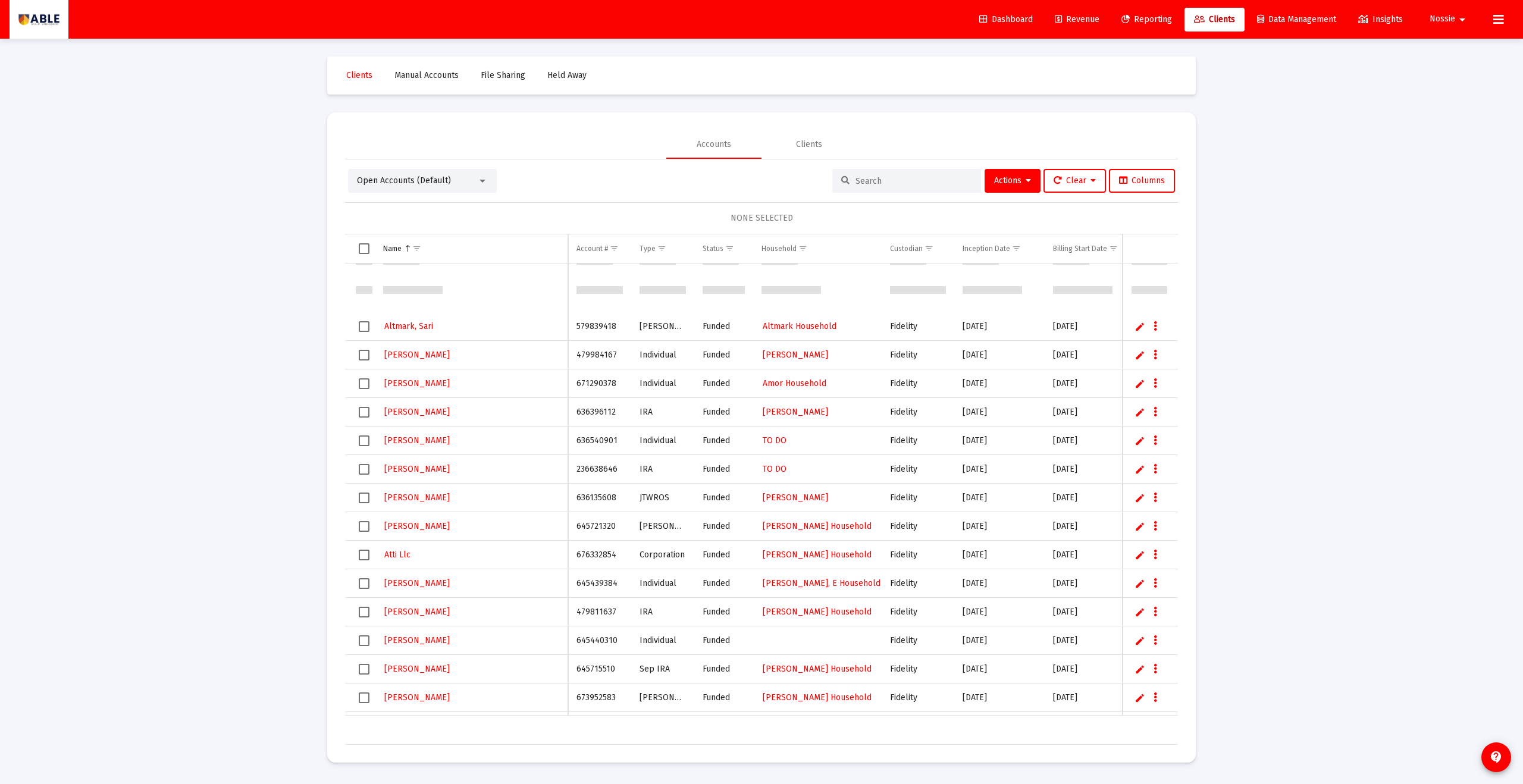
scroll to position [1602, 0]
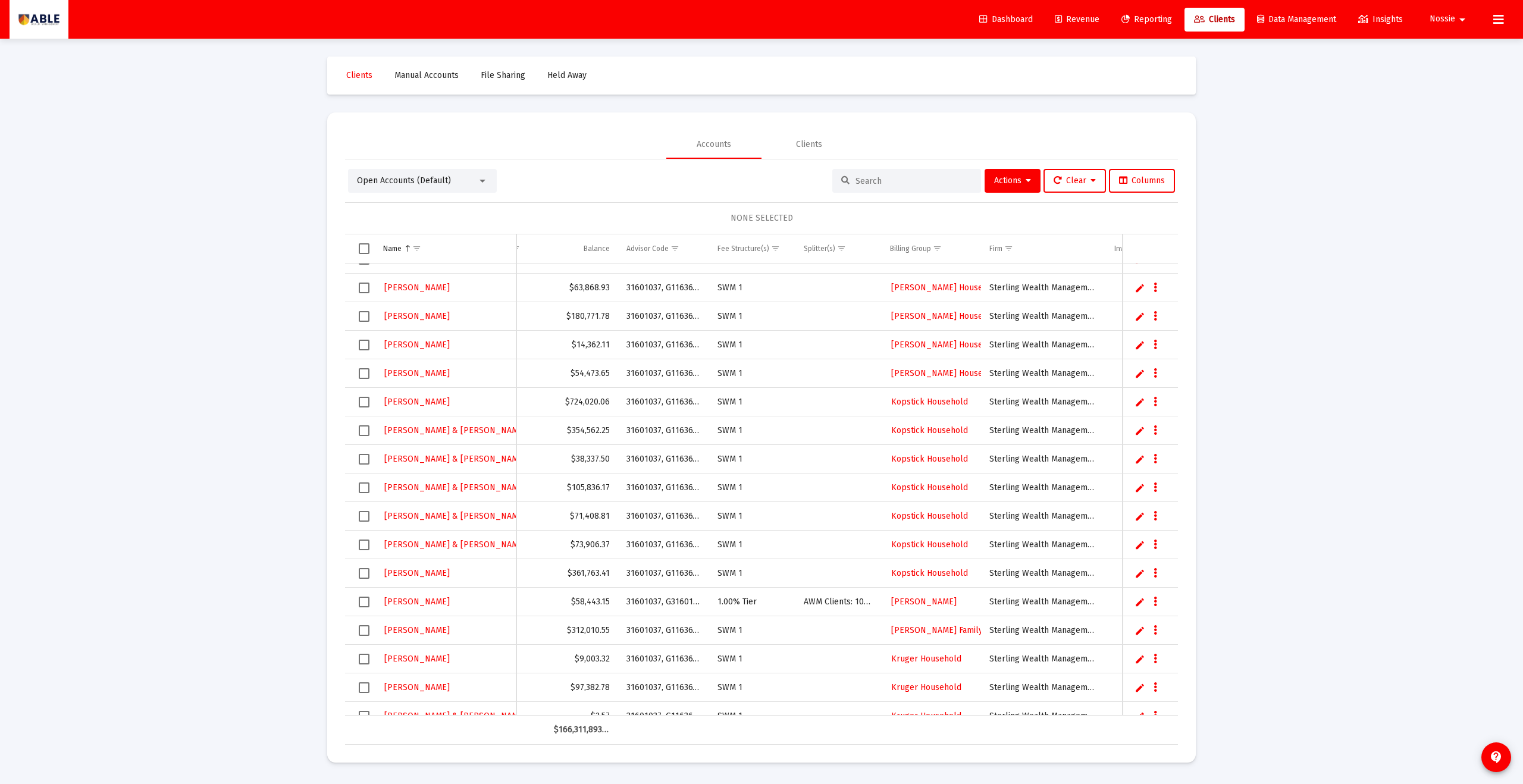
click at [1074, 19] on span "Revenue" at bounding box center [1077, 19] width 44 height 10
